Goal: Task Accomplishment & Management: Use online tool/utility

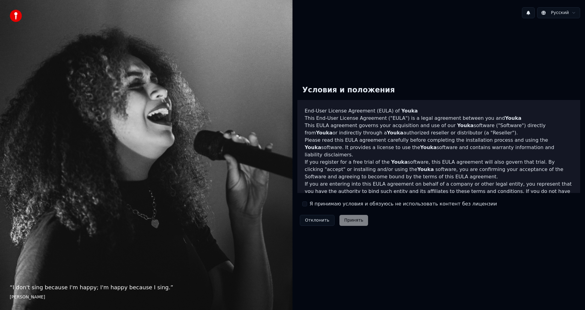
click at [304, 203] on button "Я принимаю условия и обязуюсь не использовать контент без лицензии" at bounding box center [304, 203] width 5 height 5
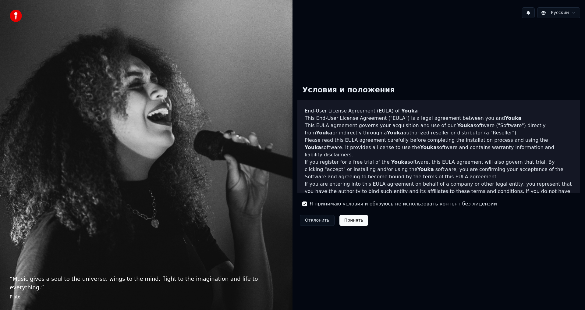
click at [347, 221] on button "Принять" at bounding box center [353, 220] width 29 height 11
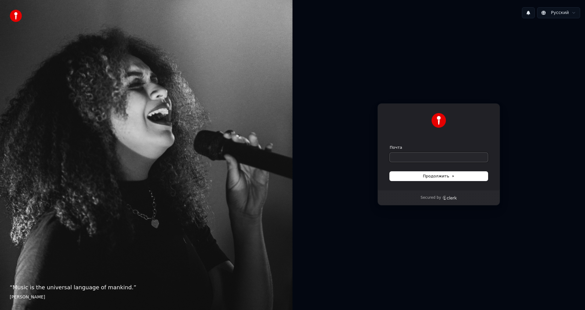
click at [414, 157] on input "Почта" at bounding box center [439, 157] width 98 height 9
click at [445, 176] on span "Продолжить" at bounding box center [439, 175] width 32 height 5
type input "**********"
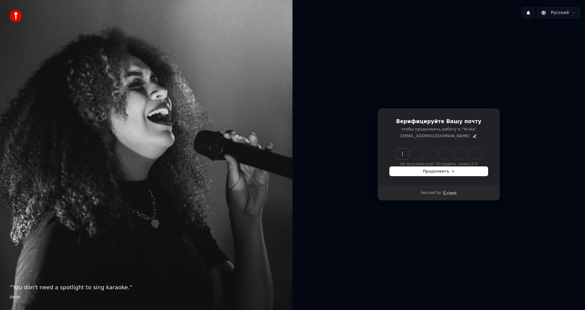
click at [406, 153] on input "Enter verification code" at bounding box center [445, 153] width 98 height 11
type input "*"
type input "******"
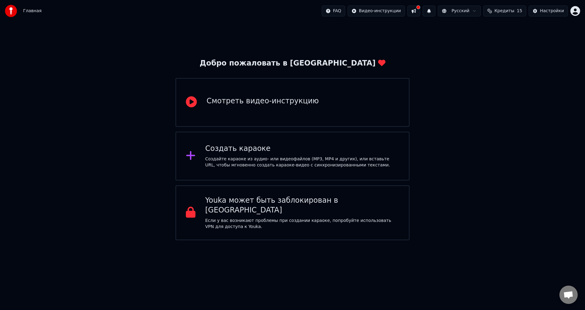
click at [275, 153] on div "Создать караоке" at bounding box center [302, 149] width 194 height 10
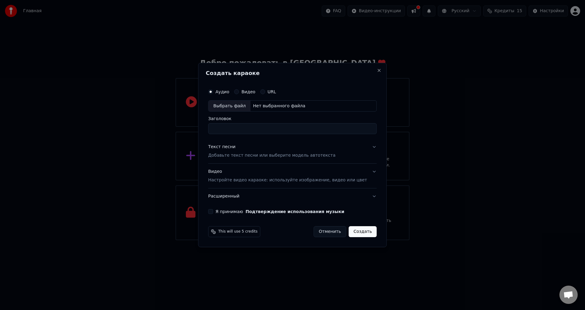
click at [250, 92] on label "Видео" at bounding box center [248, 92] width 14 height 4
click at [239, 92] on button "Видео" at bounding box center [236, 91] width 5 height 5
click at [234, 159] on button "Текст песни Добавьте текст песни или выберите модель автотекста" at bounding box center [292, 151] width 169 height 24
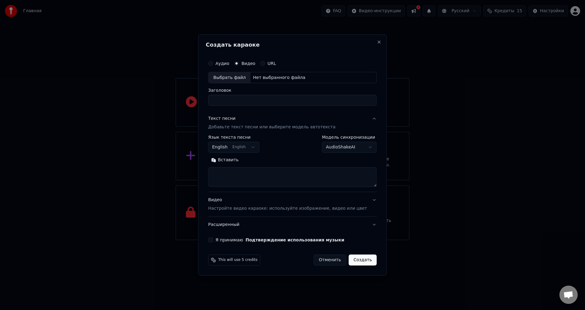
click at [252, 147] on body "Главная FAQ Видео-инструкции Русский Кредиты 15 Настройки Добро пожаловать в Yo…" at bounding box center [292, 120] width 585 height 240
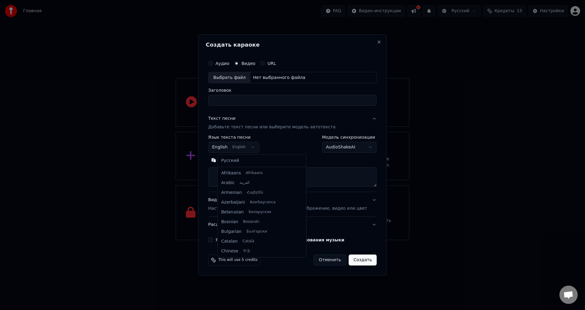
scroll to position [49, 0]
select select "**"
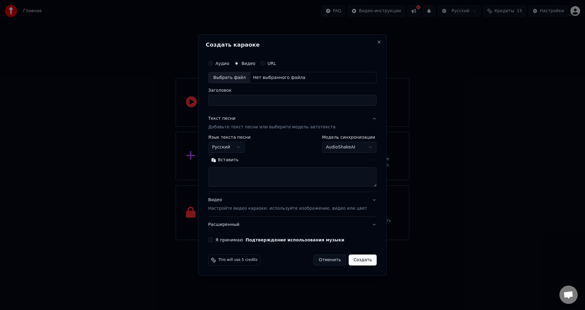
click at [242, 179] on textarea at bounding box center [292, 178] width 169 height 20
click at [249, 175] on textarea at bounding box center [292, 178] width 169 height 20
paste textarea "**********"
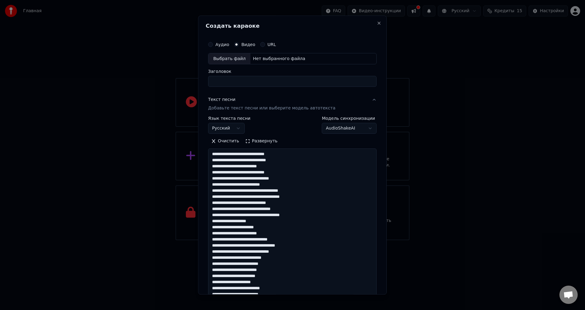
scroll to position [434, 0]
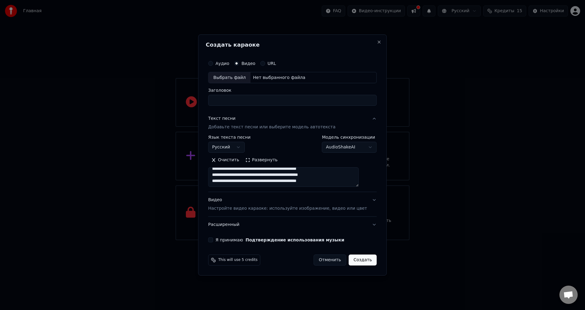
type textarea "**********"
click at [337, 145] on body "Главная FAQ Видео-инструкции Русский Кредиты 15 Настройки Добро пожаловать в Yo…" at bounding box center [292, 120] width 585 height 240
click at [343, 119] on body "Главная FAQ Видео-инструкции Русский Кредиты 15 Настройки Добро пожаловать в Yo…" at bounding box center [292, 120] width 585 height 240
click at [227, 63] on label "Аудио" at bounding box center [222, 63] width 14 height 4
click at [213, 63] on button "Аудио" at bounding box center [210, 63] width 5 height 5
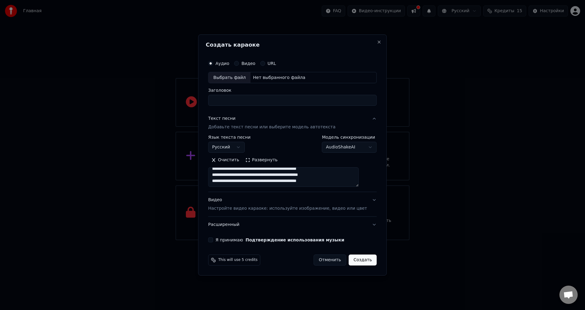
click at [239, 63] on button "Видео" at bounding box center [236, 63] width 5 height 5
click at [269, 78] on div "Нет выбранного файла" at bounding box center [278, 78] width 57 height 6
drag, startPoint x: 348, startPoint y: 101, endPoint x: 302, endPoint y: 99, distance: 46.0
click at [302, 99] on input "**********" at bounding box center [292, 100] width 169 height 11
type input "**********"
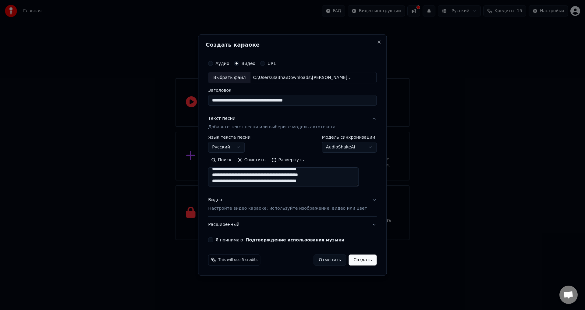
click at [213, 239] on button "Я принимаю Подтверждение использования музыки" at bounding box center [210, 239] width 5 height 5
click at [352, 262] on button "Создать" at bounding box center [363, 259] width 28 height 11
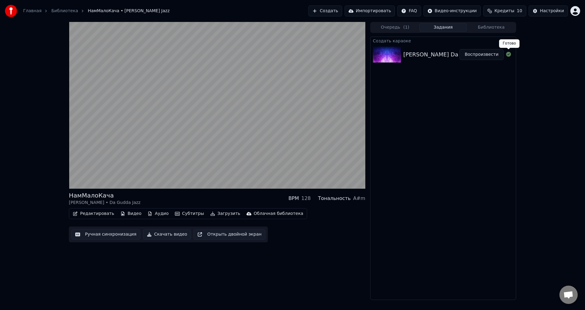
click at [489, 56] on button "Воспроизвести" at bounding box center [481, 54] width 44 height 11
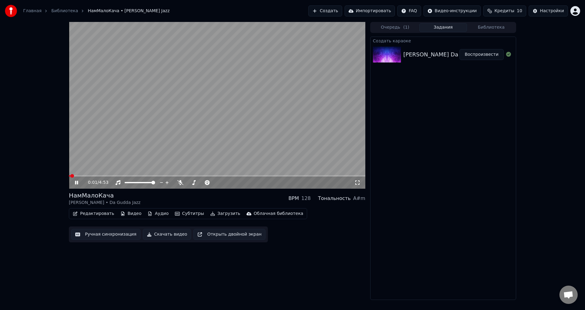
click at [229, 129] on video at bounding box center [217, 105] width 296 height 167
click at [257, 121] on video at bounding box center [217, 105] width 296 height 167
click at [246, 126] on video at bounding box center [217, 105] width 296 height 167
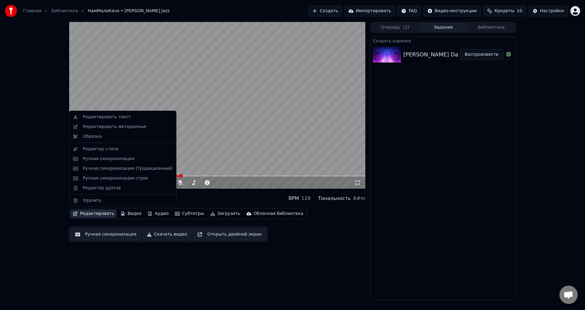
click at [85, 214] on button "Редактировать" at bounding box center [93, 213] width 46 height 9
click at [122, 146] on div "Редактор стиля" at bounding box center [128, 149] width 90 height 6
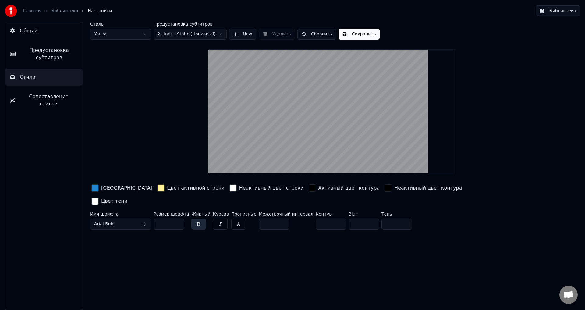
click at [41, 31] on button "Общий" at bounding box center [43, 30] width 77 height 17
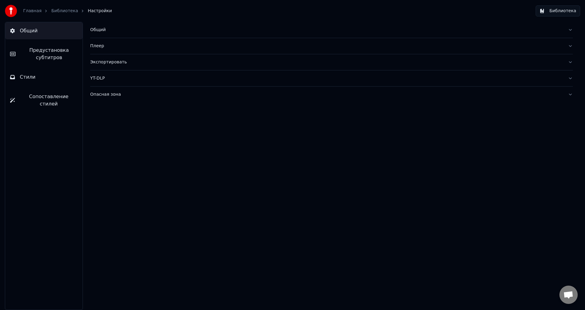
click at [42, 44] on button "Предустановка субтитров" at bounding box center [43, 54] width 77 height 24
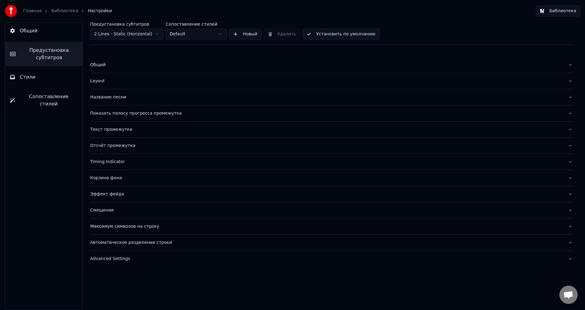
click at [107, 178] on div "Корзина фона" at bounding box center [326, 178] width 473 height 6
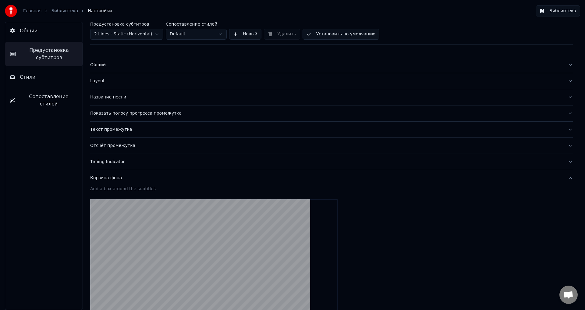
click at [108, 177] on div "Корзина фона" at bounding box center [326, 178] width 473 height 6
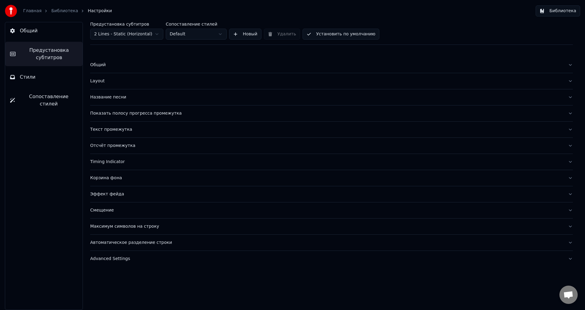
click at [31, 77] on span "Стили" at bounding box center [28, 76] width 16 height 7
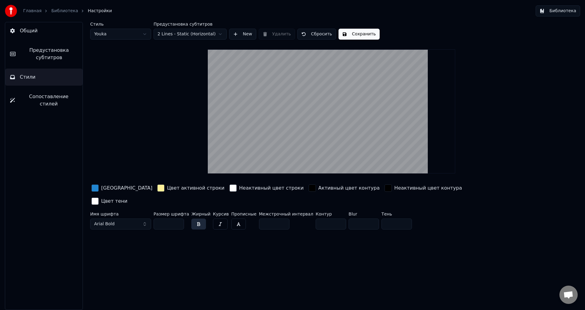
click at [26, 98] on span "Сопоставление стилей" at bounding box center [49, 100] width 58 height 15
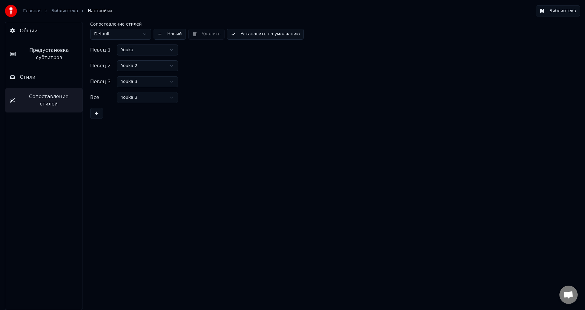
click at [44, 32] on button "Общий" at bounding box center [43, 30] width 77 height 17
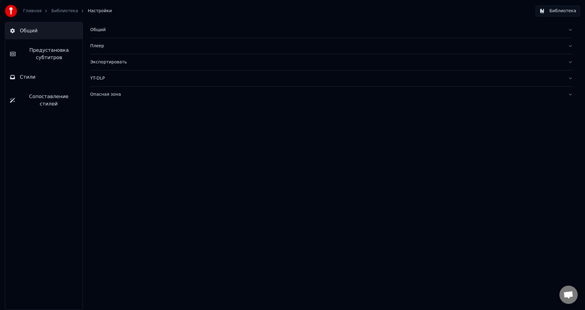
click at [100, 29] on div "Общий" at bounding box center [326, 30] width 473 height 6
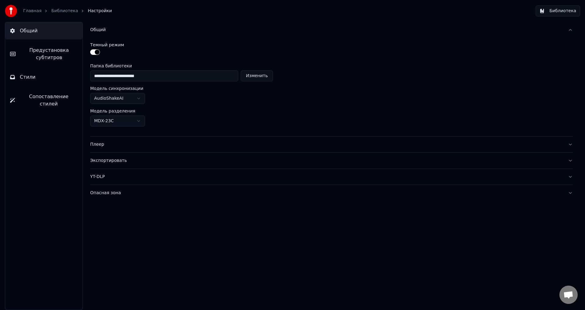
click at [105, 149] on button "Плеер" at bounding box center [331, 145] width 483 height 16
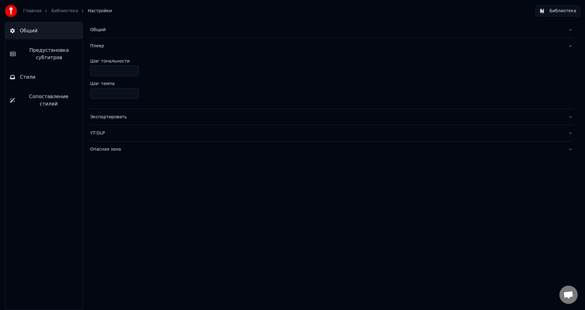
click at [105, 117] on div "Экспортировать" at bounding box center [326, 117] width 473 height 6
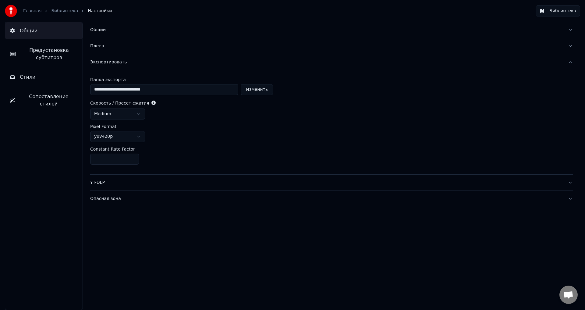
click at [104, 182] on div "YT-DLP" at bounding box center [326, 182] width 473 height 6
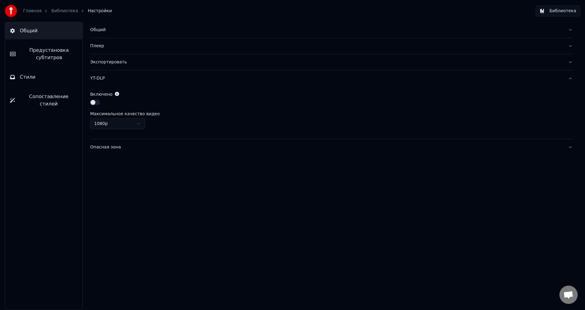
click at [47, 58] on span "Предустановка субтитров" at bounding box center [48, 54] width 57 height 15
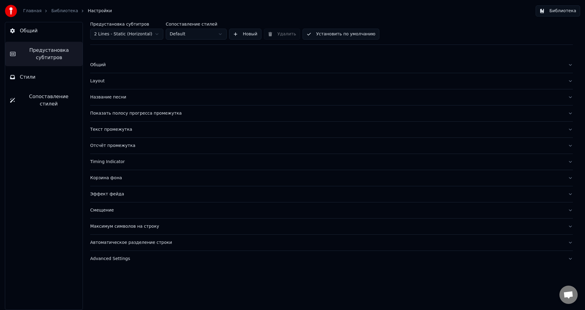
click at [108, 191] on div "Эффект фейда" at bounding box center [326, 194] width 473 height 6
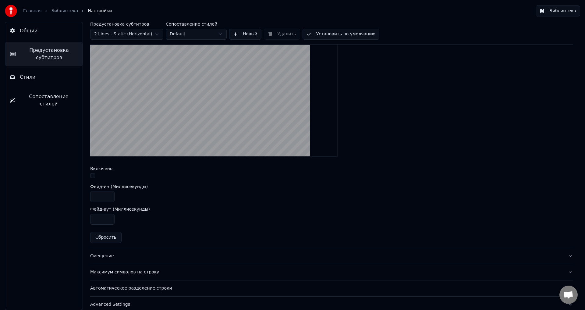
scroll to position [190, 0]
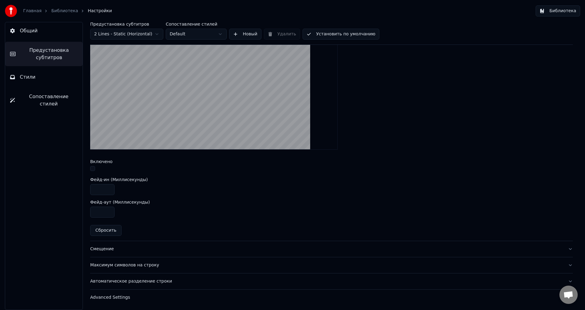
click at [108, 250] on div "Смещение" at bounding box center [326, 249] width 473 height 6
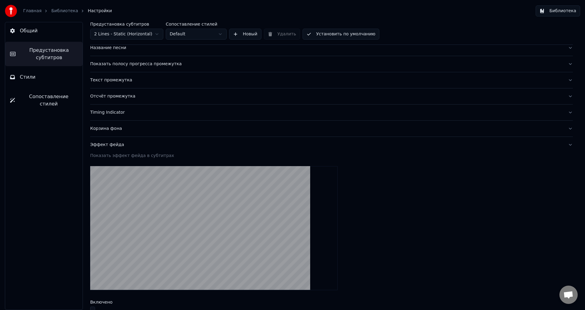
scroll to position [34, 0]
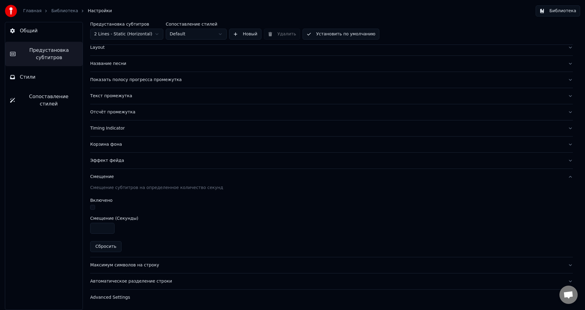
click at [113, 130] on div "Timing Indicator" at bounding box center [326, 128] width 473 height 6
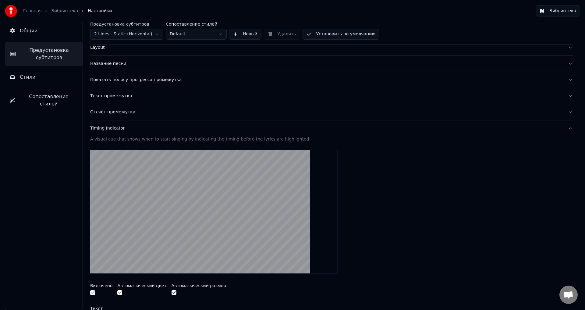
click at [114, 113] on div "Отсчёт промежутка" at bounding box center [326, 112] width 473 height 6
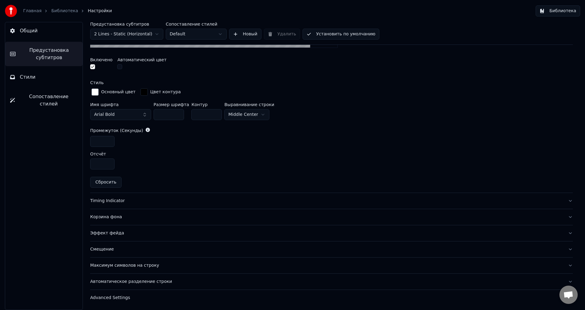
click at [105, 262] on div "Максимум символов на строку" at bounding box center [326, 265] width 473 height 6
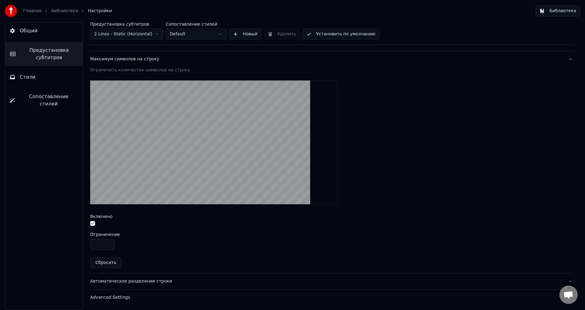
click at [107, 299] on div "Advanced Settings" at bounding box center [326, 297] width 473 height 6
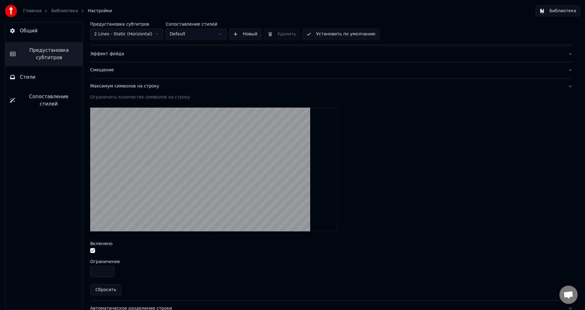
scroll to position [140, 0]
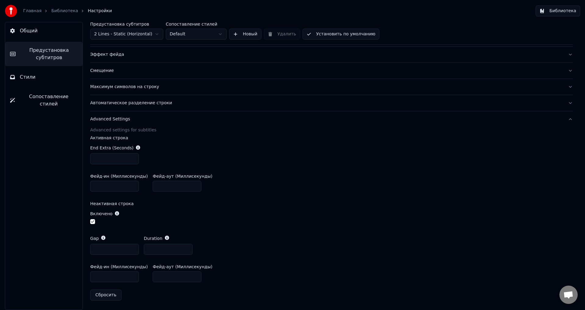
click at [37, 81] on button "Стили" at bounding box center [43, 77] width 77 height 17
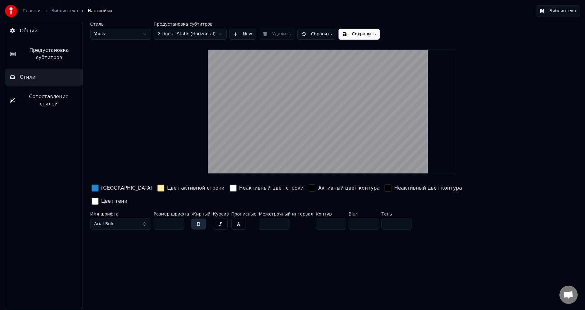
click at [318, 185] on div "Активный цвет контура" at bounding box center [349, 187] width 62 height 7
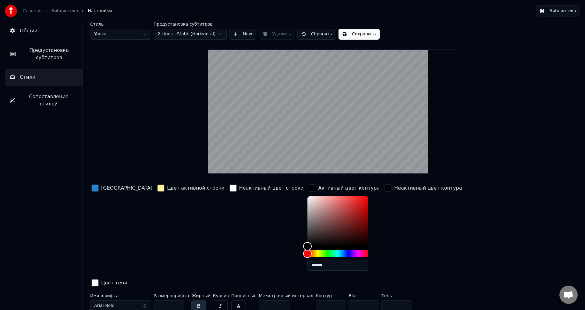
click at [318, 188] on div "Активный цвет контура" at bounding box center [349, 187] width 62 height 7
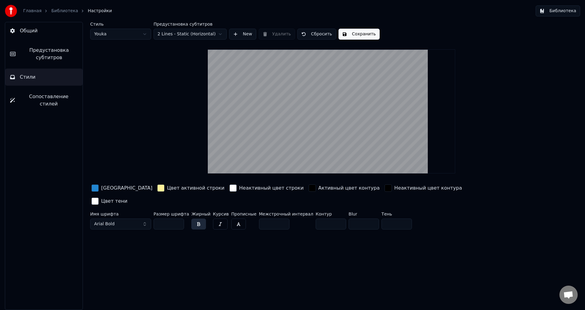
click at [59, 97] on span "Сопоставление стилей" at bounding box center [49, 100] width 58 height 15
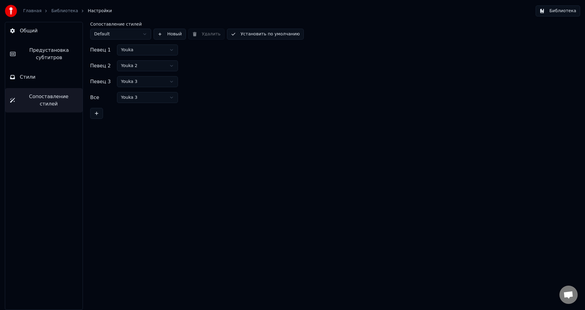
click at [55, 10] on link "Библиотека" at bounding box center [64, 11] width 27 height 6
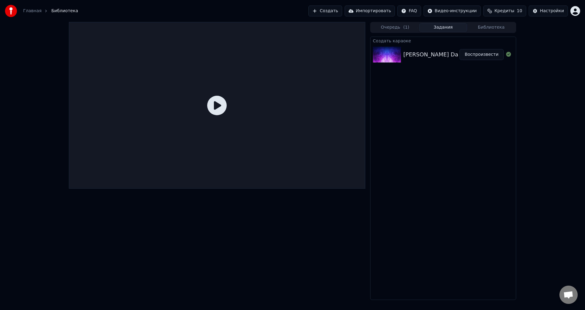
click at [388, 55] on img at bounding box center [387, 55] width 28 height 16
click at [221, 106] on icon at bounding box center [217, 106] width 20 height 20
click at [481, 56] on button "Воспроизвести" at bounding box center [481, 54] width 44 height 11
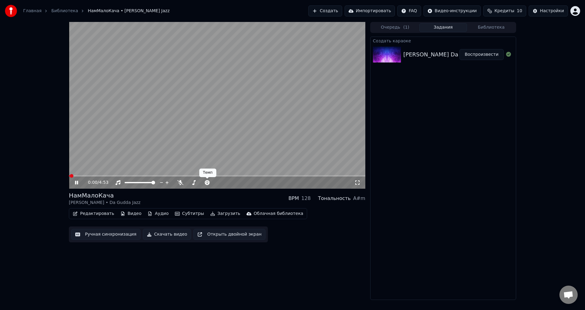
click at [217, 140] on video at bounding box center [217, 105] width 296 height 167
click at [96, 214] on button "Редактировать" at bounding box center [93, 213] width 46 height 9
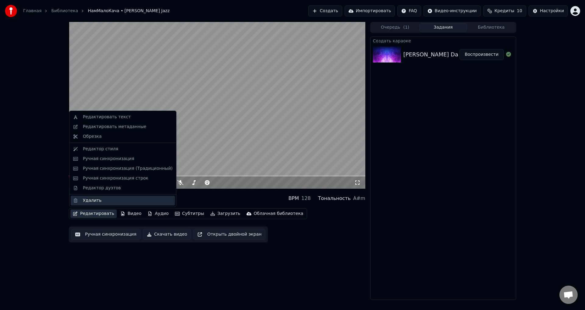
click at [97, 199] on div "Удалить" at bounding box center [92, 200] width 19 height 6
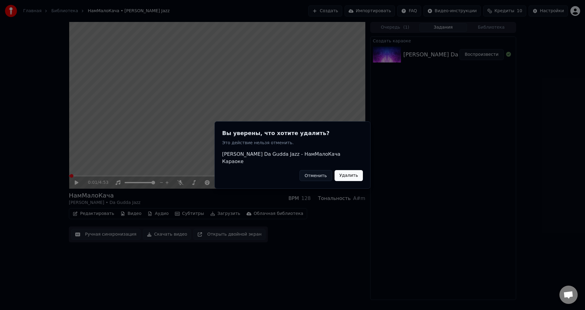
click at [352, 171] on button "Удалить" at bounding box center [349, 175] width 28 height 11
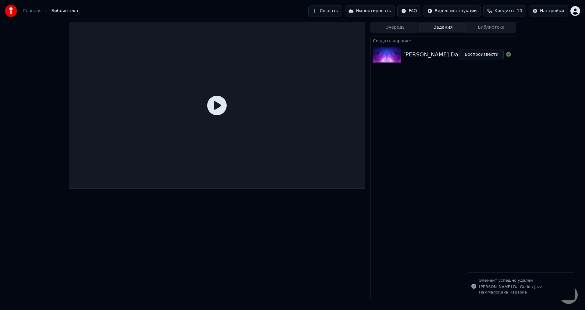
click at [342, 12] on button "Создать" at bounding box center [325, 10] width 34 height 11
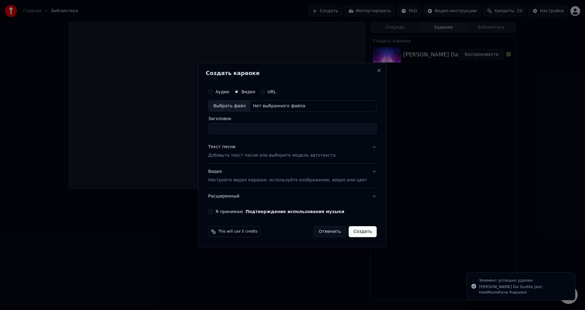
click at [244, 106] on div "Выбрать файл" at bounding box center [229, 106] width 42 height 11
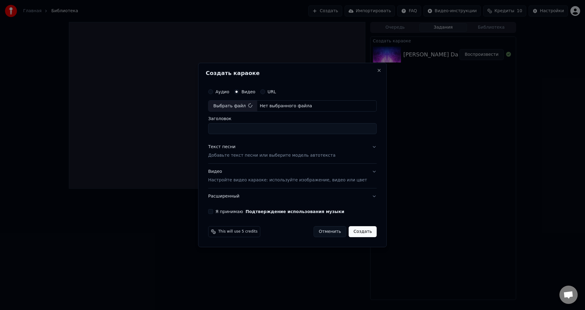
type input "**********"
click at [257, 177] on div "Видео Настройте видео караоке: используйте изображение, видео или цвет" at bounding box center [287, 176] width 159 height 15
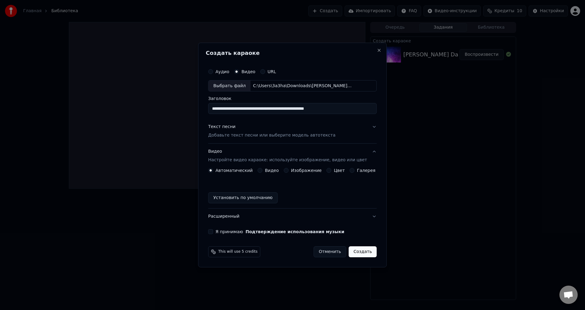
click at [302, 170] on label "Изображение" at bounding box center [306, 170] width 31 height 4
click at [289, 170] on button "Изображение" at bounding box center [286, 170] width 5 height 5
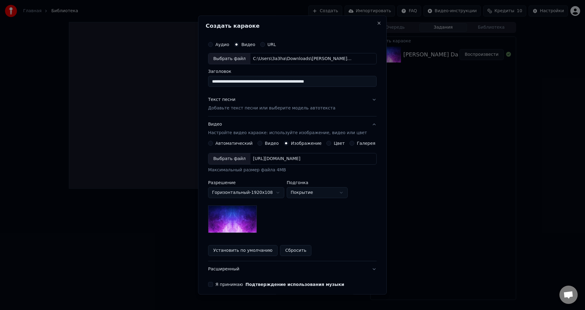
click at [244, 218] on img at bounding box center [232, 219] width 49 height 27
click at [231, 108] on p "Добавьте текст песни или выберите модель автотекста" at bounding box center [271, 108] width 127 height 6
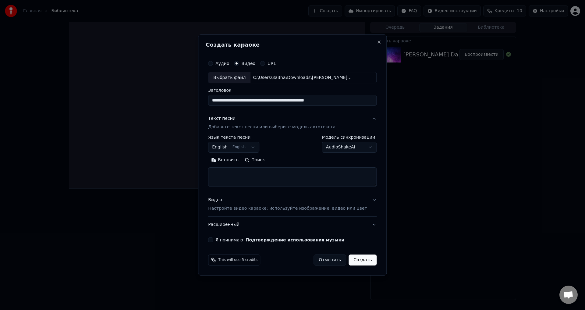
click at [239, 173] on textarea at bounding box center [292, 178] width 169 height 20
paste textarea "**********"
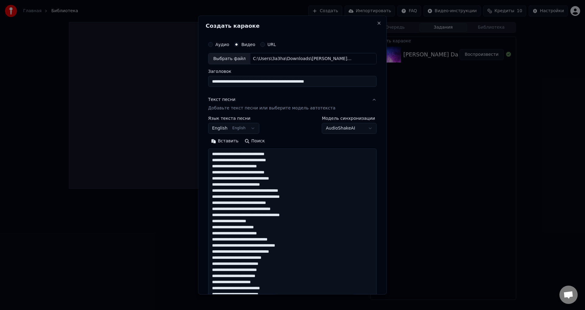
scroll to position [434, 0]
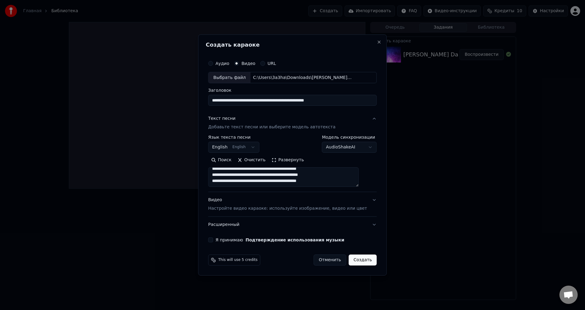
type textarea "**********"
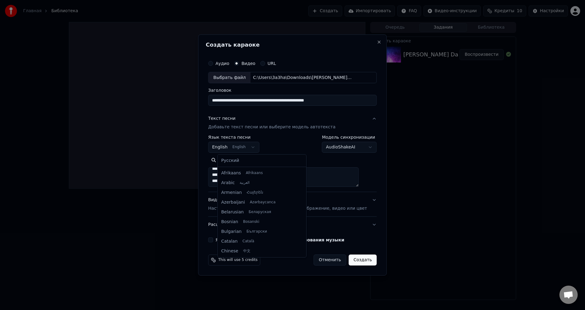
click at [237, 147] on body "**********" at bounding box center [292, 155] width 585 height 310
select select "**"
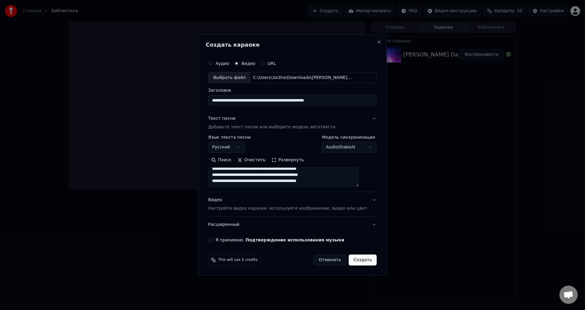
click at [258, 208] on p "Настройте видео караоке: используйте изображение, видео или цвет" at bounding box center [287, 208] width 159 height 6
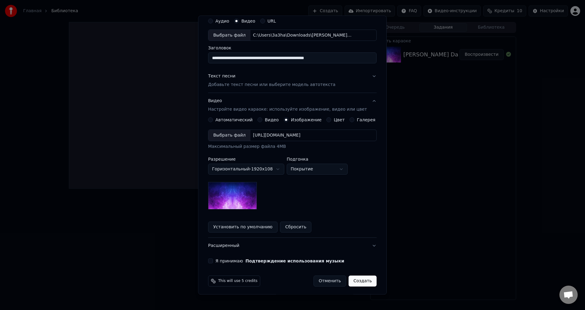
scroll to position [26, 0]
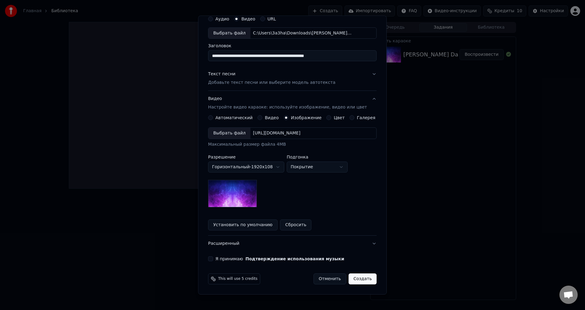
click at [213, 258] on button "Я принимаю Подтверждение использования музыки" at bounding box center [210, 259] width 5 height 5
click at [360, 279] on button "Создать" at bounding box center [363, 279] width 28 height 11
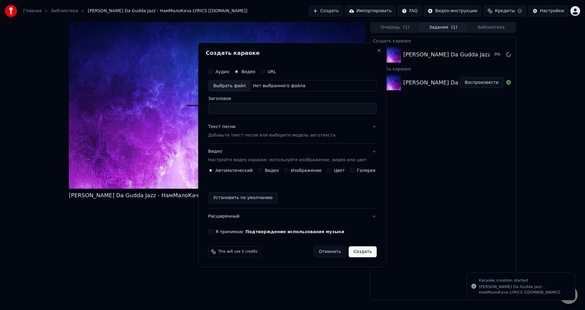
scroll to position [0, 0]
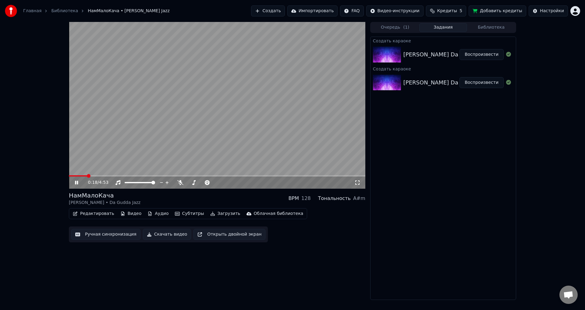
click at [264, 129] on video at bounding box center [217, 105] width 296 height 167
click at [74, 176] on span at bounding box center [71, 175] width 5 height 1
click at [75, 182] on icon at bounding box center [81, 182] width 14 height 5
click at [232, 122] on video at bounding box center [217, 105] width 296 height 167
click at [258, 133] on video at bounding box center [217, 105] width 296 height 167
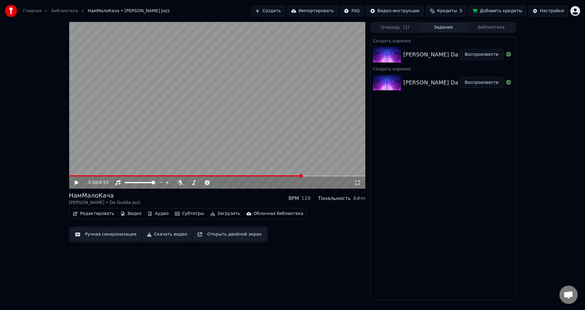
click at [161, 232] on button "Скачать видео" at bounding box center [167, 234] width 48 height 11
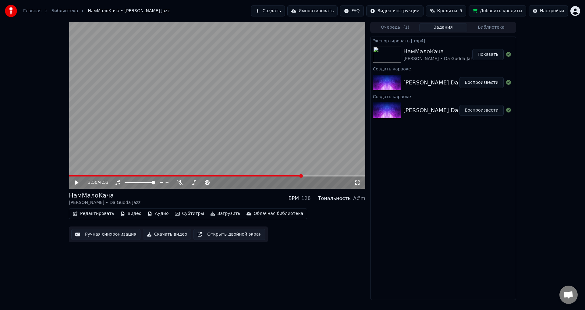
click at [483, 54] on button "Показать" at bounding box center [487, 54] width 31 height 11
click at [285, 12] on button "Создать" at bounding box center [268, 10] width 34 height 11
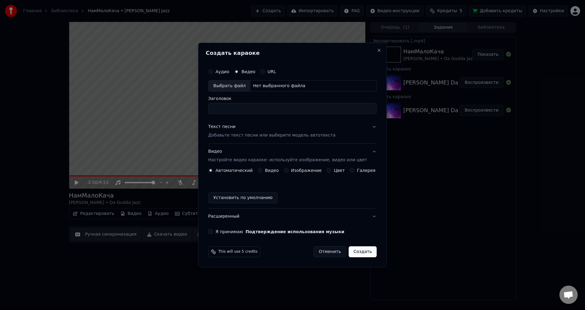
click at [225, 72] on label "Аудио" at bounding box center [222, 71] width 14 height 4
click at [213, 72] on button "Аудио" at bounding box center [210, 71] width 5 height 5
click at [240, 87] on div "Выбрать файл" at bounding box center [229, 85] width 42 height 11
type input "**********"
click at [241, 136] on p "Добавьте текст песни или выберите модель автотекста" at bounding box center [271, 136] width 127 height 6
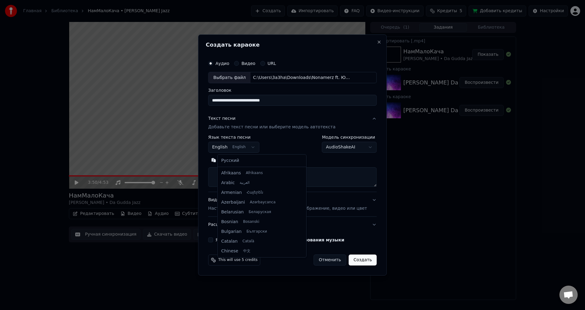
click at [236, 144] on body "Главная Библиотека НамМалоКача • Jah Khalib • Da Gudda Jazz Создать Импортирова…" at bounding box center [292, 155] width 585 height 310
select select "**"
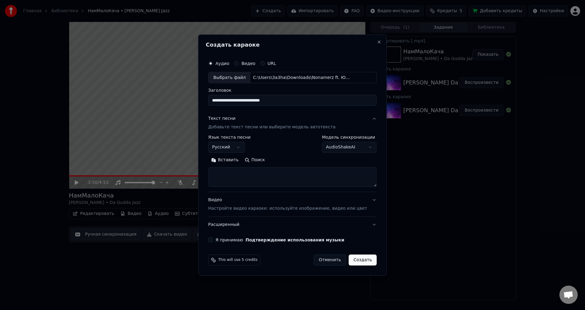
click at [239, 176] on textarea at bounding box center [292, 178] width 169 height 20
paste textarea "**********"
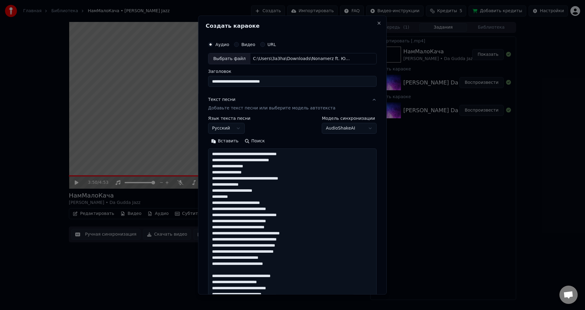
scroll to position [422, 0]
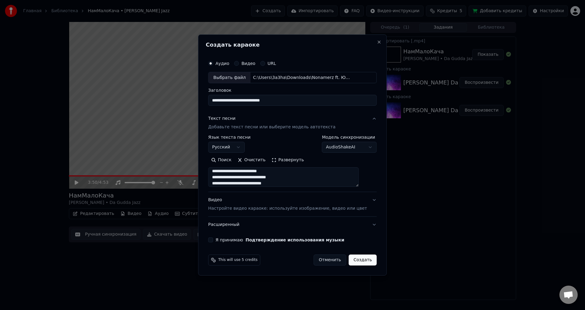
type textarea "**********"
click at [243, 208] on p "Настройте видео караоке: используйте изображение, видео или цвет" at bounding box center [287, 208] width 159 height 6
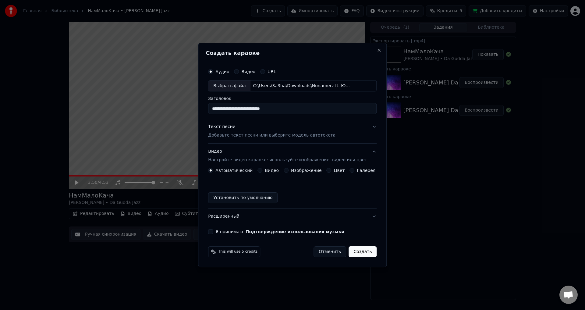
click at [296, 169] on label "Изображение" at bounding box center [306, 170] width 31 height 4
click at [289, 169] on button "Изображение" at bounding box center [286, 170] width 5 height 5
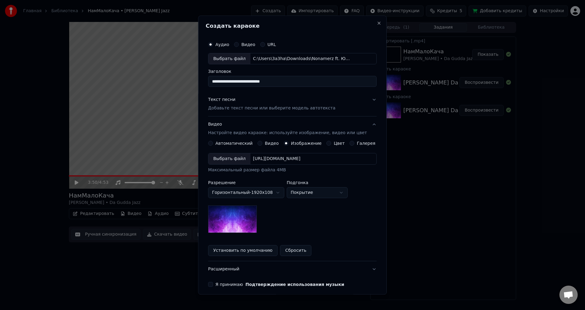
click at [271, 192] on body "Главная Библиотека НамМалоКача • Jah Khalib • Da Gudda Jazz Создать Импортирова…" at bounding box center [292, 155] width 585 height 310
click at [316, 193] on body "Главная Библиотека НамМалоКача • Jah Khalib • Da Gudda Jazz Создать Импортирова…" at bounding box center [292, 155] width 585 height 310
click at [314, 196] on body "Главная Библиотека НамМалоКача • Jah Khalib • Da Gudda Jazz Создать Импортирова…" at bounding box center [292, 155] width 585 height 310
click at [313, 191] on body "Главная Библиотека НамМалоКача • Jah Khalib • Da Gudda Jazz Создать Импортирова…" at bounding box center [292, 155] width 585 height 310
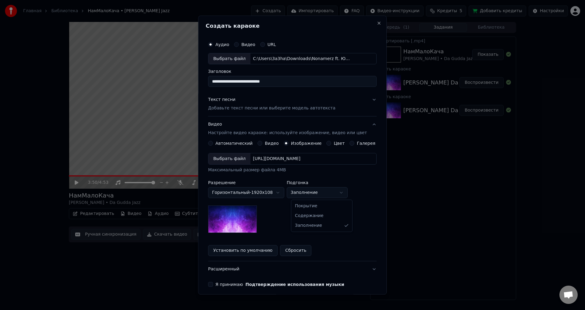
select select "*****"
click at [303, 159] on div "[URL][DOMAIN_NAME]" at bounding box center [276, 159] width 52 height 6
click at [233, 157] on div "Выбрать файл" at bounding box center [229, 159] width 42 height 11
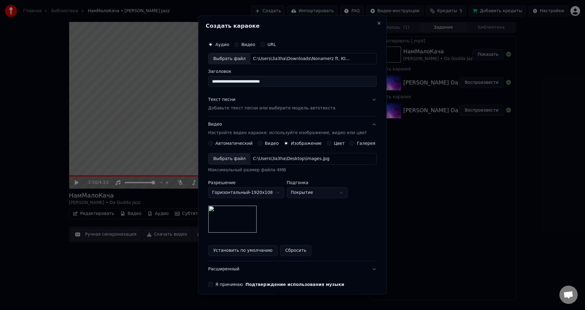
click at [242, 155] on div "Выбрать файл" at bounding box center [229, 159] width 42 height 11
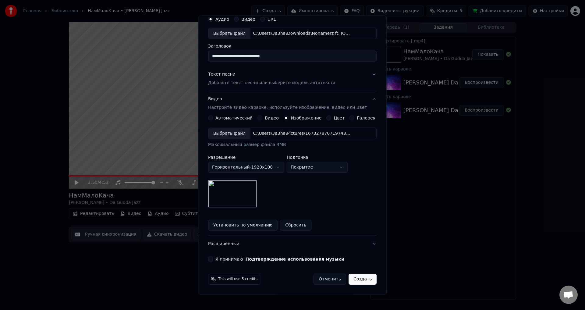
scroll to position [26, 0]
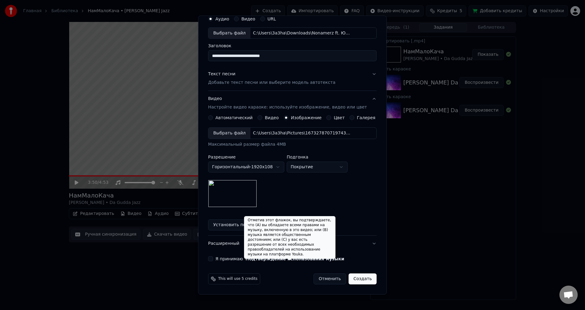
click at [291, 259] on span at bounding box center [289, 260] width 3 height 3
click at [286, 257] on button "Подтверждение использования музыки" at bounding box center [295, 259] width 99 height 4
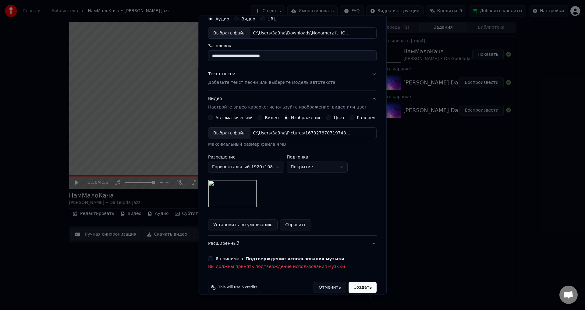
click at [213, 259] on button "Я принимаю Подтверждение использования музыки" at bounding box center [210, 259] width 5 height 5
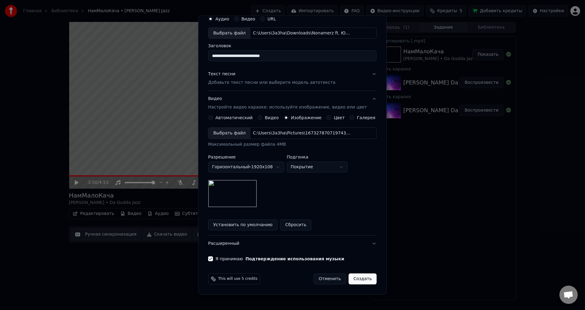
click at [354, 279] on button "Создать" at bounding box center [363, 279] width 28 height 11
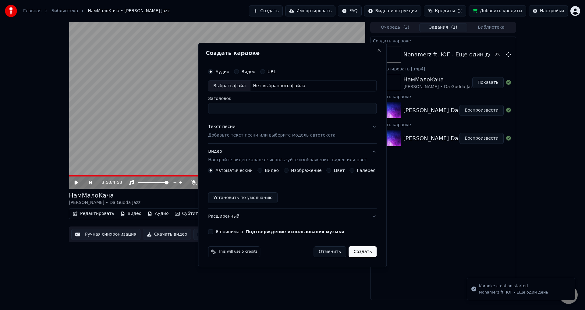
scroll to position [0, 0]
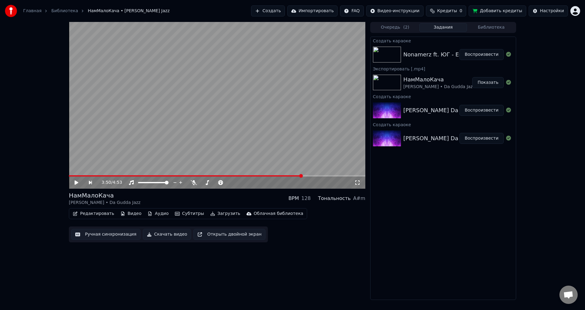
click at [477, 55] on button "Воспроизвести" at bounding box center [481, 54] width 44 height 11
click at [310, 119] on video at bounding box center [217, 105] width 296 height 167
click at [491, 82] on button "Показать" at bounding box center [487, 82] width 31 height 11
click at [491, 112] on button "Воспроизвести" at bounding box center [481, 110] width 44 height 11
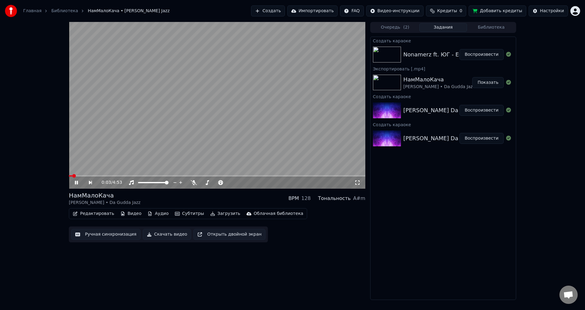
click at [276, 120] on video at bounding box center [217, 105] width 296 height 167
click at [274, 132] on video at bounding box center [217, 105] width 296 height 167
click at [357, 183] on icon at bounding box center [357, 182] width 6 height 5
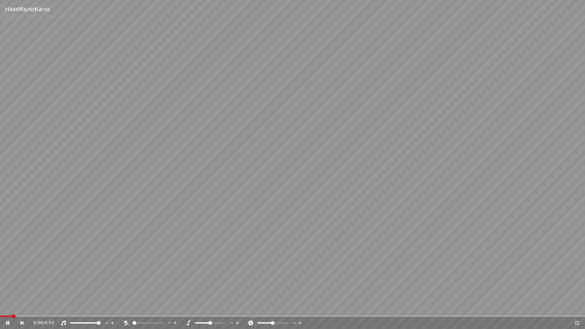
click at [364, 160] on video at bounding box center [292, 164] width 585 height 329
click at [373, 166] on video at bounding box center [292, 164] width 585 height 329
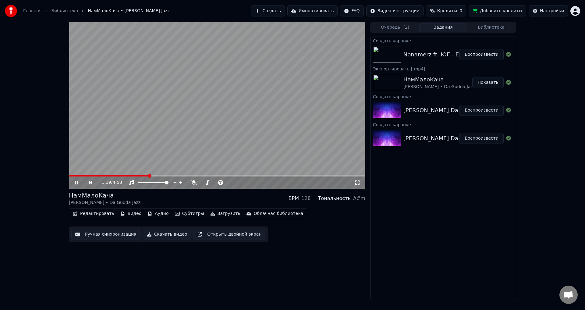
click at [262, 148] on video at bounding box center [217, 105] width 296 height 167
click at [442, 110] on div "[PERSON_NAME] Da Gudda Jazz - НамМалоКача LYRICS [[DOMAIN_NAME]]" at bounding box center [505, 110] width 205 height 9
click at [482, 53] on button "Воспроизвести" at bounding box center [481, 54] width 44 height 11
click at [77, 174] on video at bounding box center [217, 105] width 296 height 167
click at [78, 175] on video at bounding box center [217, 105] width 296 height 167
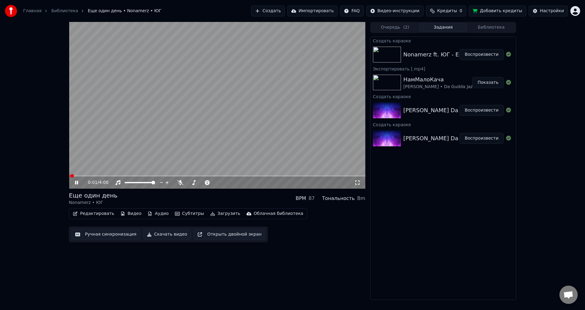
click at [78, 176] on span at bounding box center [217, 175] width 296 height 1
click at [187, 132] on video at bounding box center [217, 105] width 296 height 167
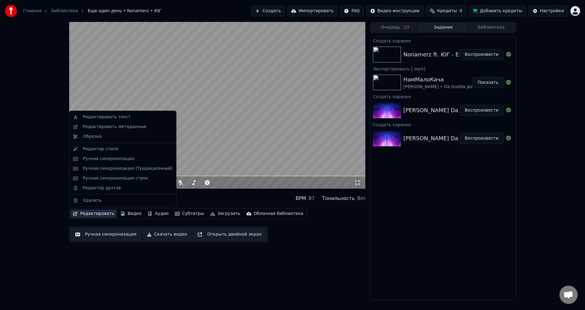
click at [95, 212] on button "Редактировать" at bounding box center [93, 213] width 46 height 9
click at [107, 119] on div "Редактировать текст" at bounding box center [107, 117] width 48 height 6
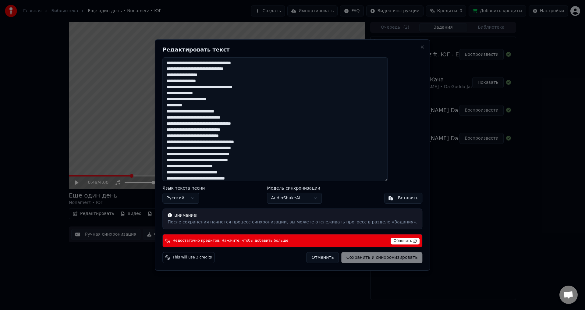
click at [232, 114] on textarea at bounding box center [274, 119] width 225 height 124
click at [258, 119] on textarea at bounding box center [274, 119] width 225 height 124
drag, startPoint x: 254, startPoint y: 119, endPoint x: 210, endPoint y: 119, distance: 44.2
click at [212, 119] on textarea at bounding box center [274, 119] width 225 height 124
click at [210, 119] on textarea at bounding box center [274, 119] width 225 height 124
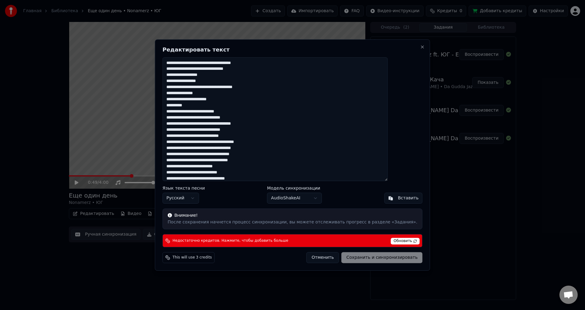
drag, startPoint x: 209, startPoint y: 139, endPoint x: 245, endPoint y: 143, distance: 35.9
click at [243, 143] on textarea at bounding box center [274, 119] width 225 height 124
click at [247, 131] on textarea at bounding box center [274, 119] width 225 height 124
click at [391, 240] on span "Обновить" at bounding box center [405, 241] width 29 height 7
drag, startPoint x: 282, startPoint y: 146, endPoint x: 248, endPoint y: 141, distance: 34.5
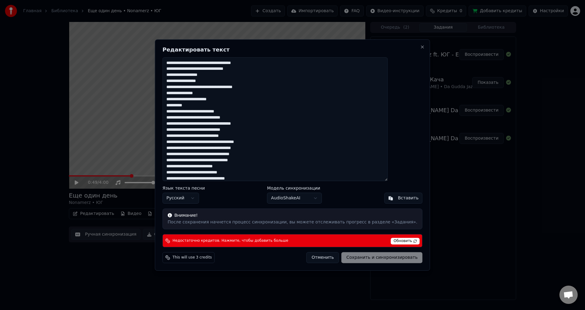
click at [255, 142] on textarea at bounding box center [274, 119] width 225 height 124
click at [240, 122] on textarea at bounding box center [274, 119] width 225 height 124
click at [324, 257] on button "Отменить" at bounding box center [323, 257] width 33 height 11
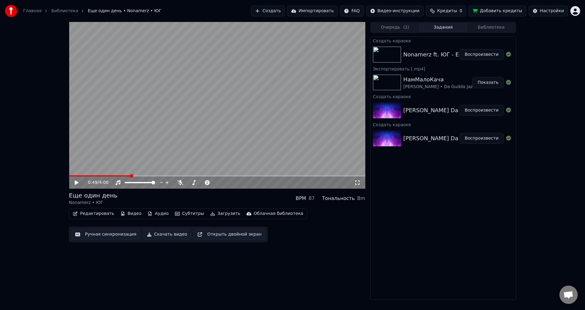
click at [31, 9] on link "Главная" at bounding box center [32, 11] width 18 height 6
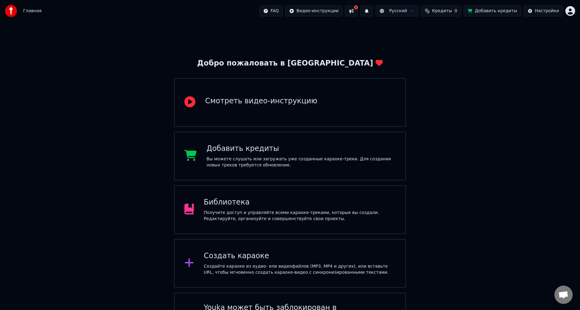
click at [263, 157] on div "Вы можете слушать или загружать уже созданные караоке-треки. Для создания новых…" at bounding box center [300, 162] width 189 height 12
click at [244, 271] on div "Создайте караоке из аудио- или видеофайлов (MP3, MP4 и других), или вставьте UR…" at bounding box center [300, 269] width 192 height 12
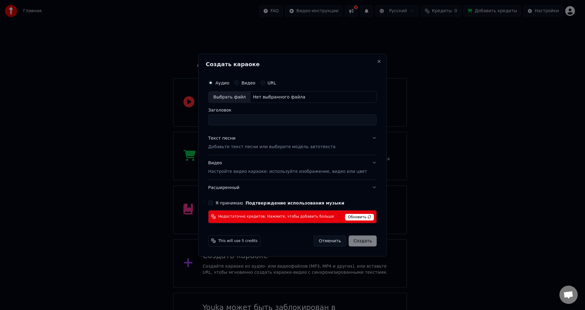
click at [250, 97] on div "Выбрать файл" at bounding box center [229, 96] width 42 height 11
type input "**********"
click at [235, 148] on p "Добавьте текст песни или выберите модель автотекста" at bounding box center [271, 147] width 127 height 6
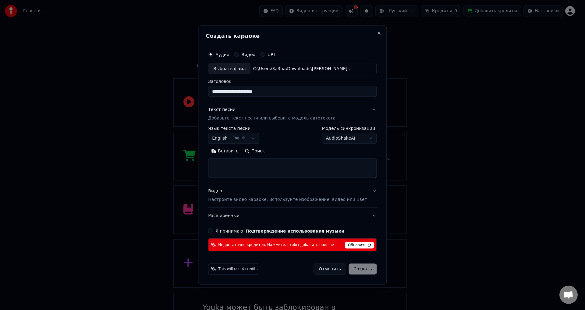
click at [238, 138] on body "Главная FAQ Видео-инструкции Русский Кредиты 0 Добавить кредиты Настройки Добро…" at bounding box center [290, 173] width 580 height 347
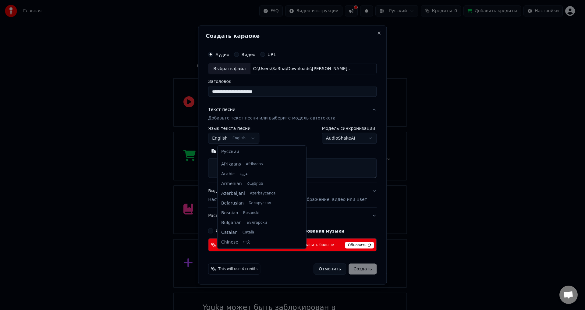
scroll to position [49, 0]
select select "**"
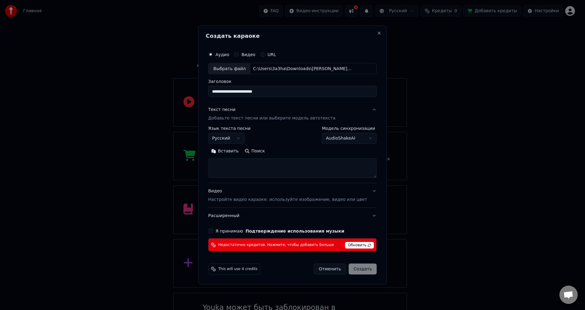
click at [268, 169] on textarea at bounding box center [292, 168] width 169 height 20
paste textarea "**********"
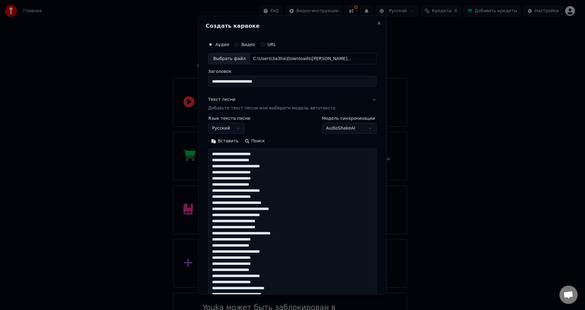
scroll to position [325, 0]
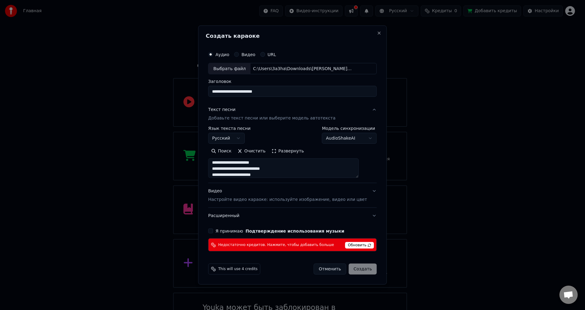
type textarea "**********"
click at [213, 233] on button "Я принимаю Подтверждение использования музыки" at bounding box center [210, 231] width 5 height 5
click at [282, 197] on p "Настройте видео караоке: используйте изображение, видео или цвет" at bounding box center [287, 200] width 159 height 6
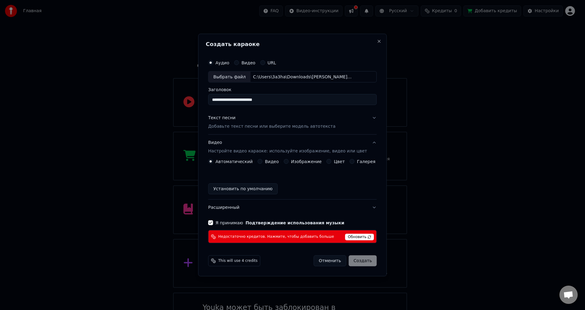
click at [298, 161] on label "Изображение" at bounding box center [306, 161] width 31 height 4
click at [289, 161] on button "Изображение" at bounding box center [286, 161] width 5 height 5
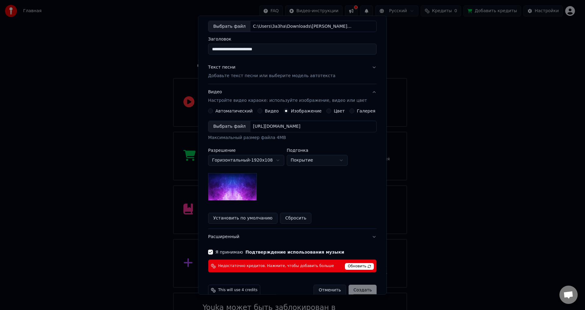
scroll to position [43, 0]
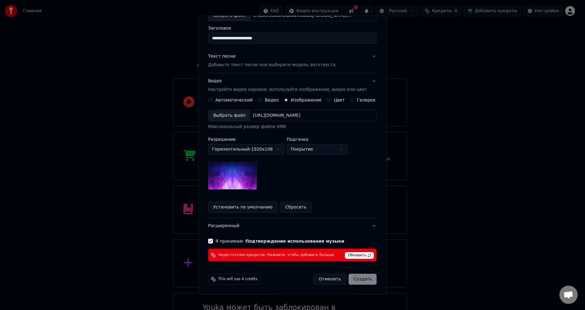
click at [249, 279] on span "This will use 4 credits" at bounding box center [237, 279] width 39 height 5
drag, startPoint x: 239, startPoint y: 279, endPoint x: 224, endPoint y: 277, distance: 14.7
click at [224, 277] on span "This will use 4 credits" at bounding box center [237, 279] width 39 height 5
click at [227, 277] on span "This will use 4 credits" at bounding box center [237, 279] width 39 height 5
click at [350, 255] on span "Обновить" at bounding box center [359, 255] width 29 height 7
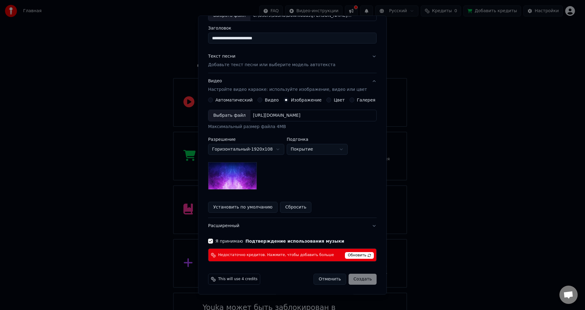
click at [362, 280] on div "Отменить Создать" at bounding box center [345, 279] width 63 height 11
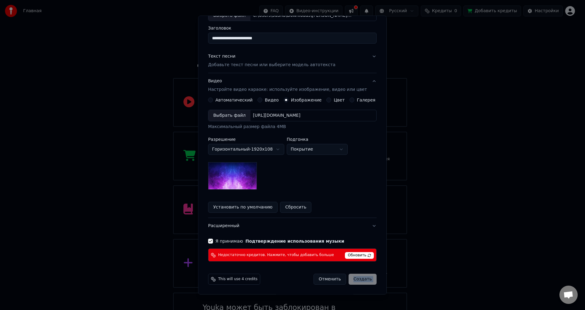
click at [362, 280] on div "Отменить Создать" at bounding box center [345, 279] width 63 height 11
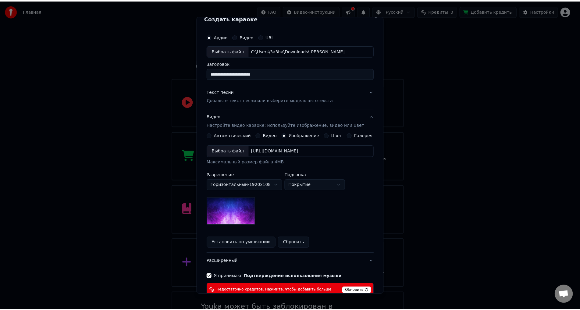
scroll to position [0, 0]
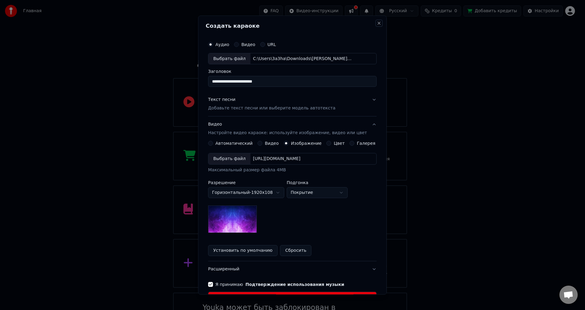
click at [377, 23] on button "Close" at bounding box center [379, 23] width 5 height 5
